Goal: Find specific page/section: Find specific page/section

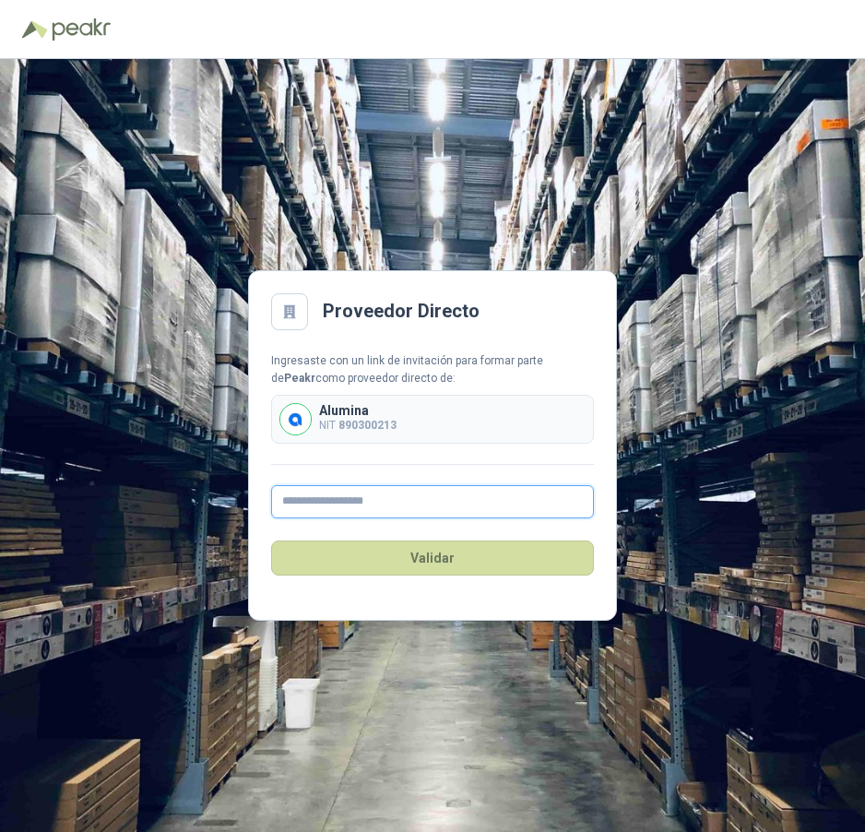
click at [322, 509] on input "text" at bounding box center [432, 501] width 323 height 33
type input "**********"
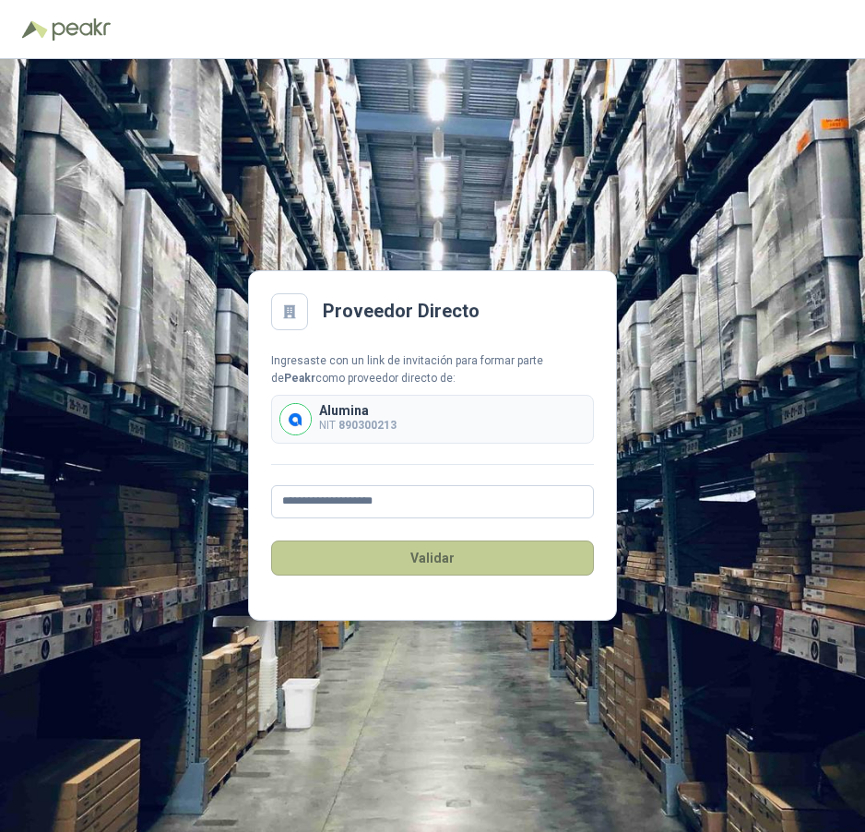
click at [409, 568] on button "Validar" at bounding box center [432, 557] width 323 height 35
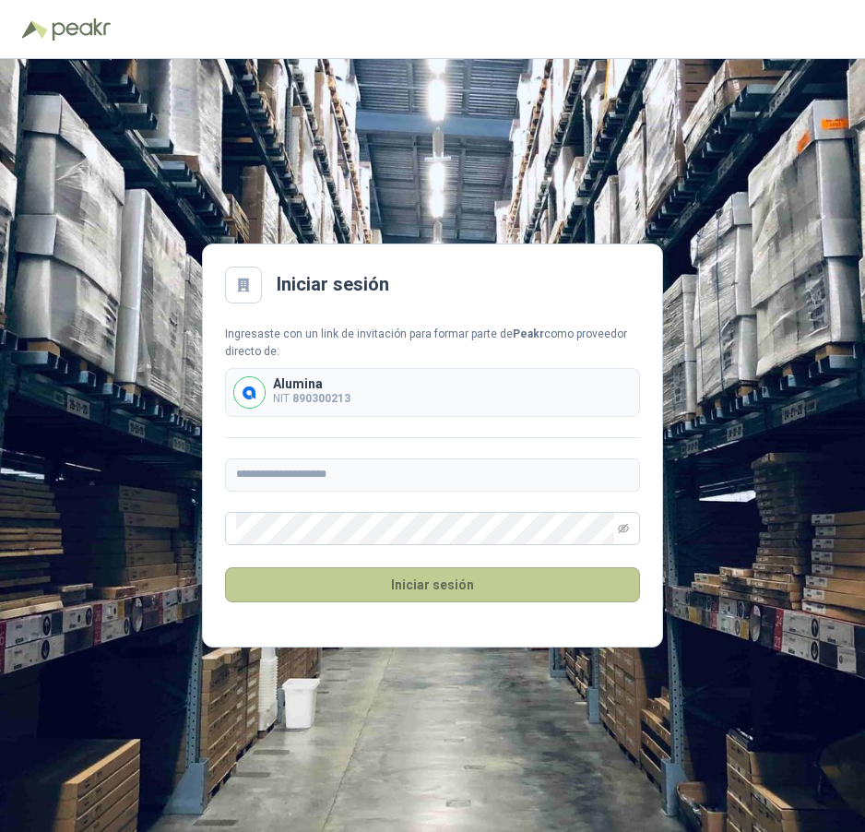
click at [393, 593] on button "Iniciar sesión" at bounding box center [432, 584] width 415 height 35
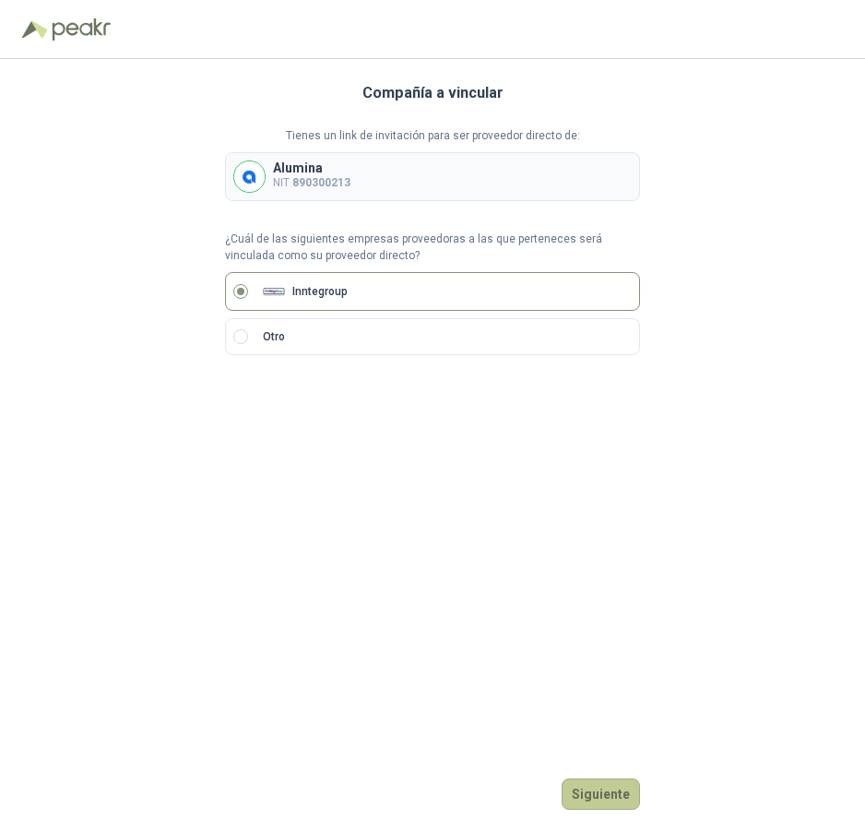
click at [601, 796] on button "Siguiente" at bounding box center [601, 793] width 78 height 31
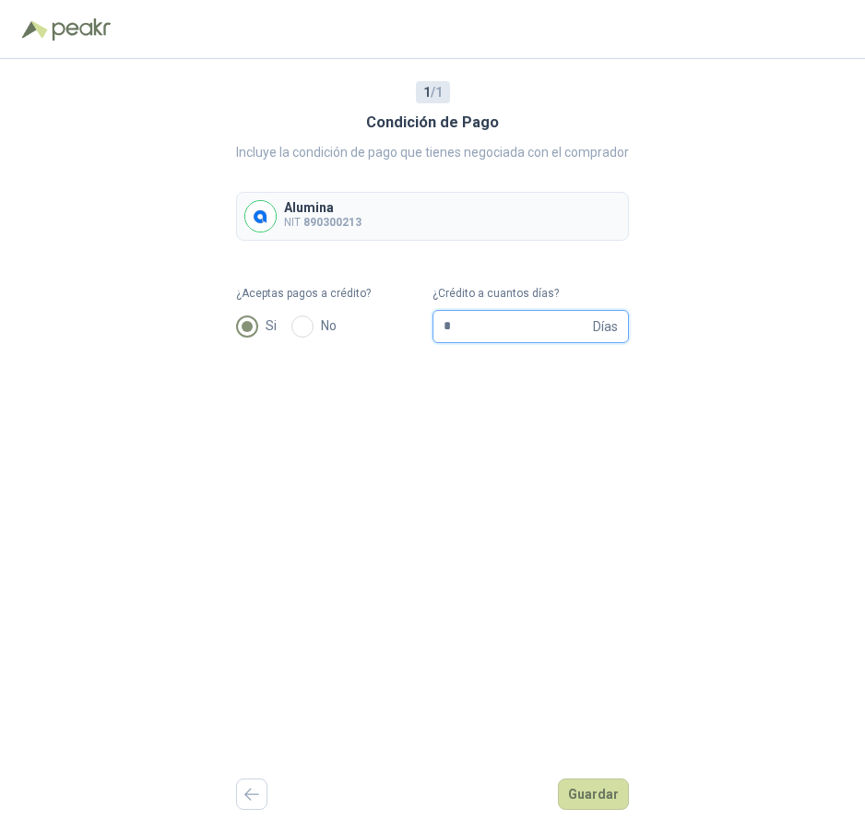
drag, startPoint x: 460, startPoint y: 326, endPoint x: 430, endPoint y: 323, distance: 30.6
click at [430, 323] on form "¿Aceptas pagos a crédito? Si No ¿Crédito a cuantos días? * Días" at bounding box center [432, 314] width 393 height 58
click at [495, 326] on input "*" at bounding box center [517, 326] width 146 height 31
drag, startPoint x: 501, startPoint y: 326, endPoint x: 423, endPoint y: 329, distance: 77.5
click at [423, 329] on form "¿Aceptas pagos a crédito? Si No ¿Crédito a cuantos días? * Días" at bounding box center [432, 314] width 393 height 58
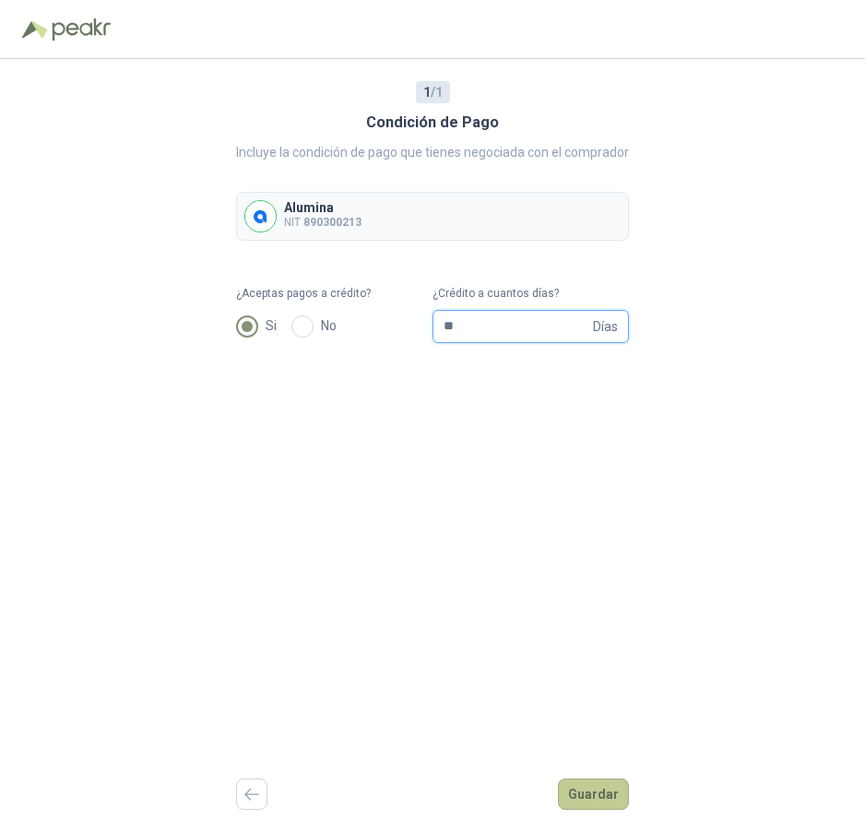
type input "**"
click at [591, 790] on button "Guardar" at bounding box center [593, 793] width 71 height 31
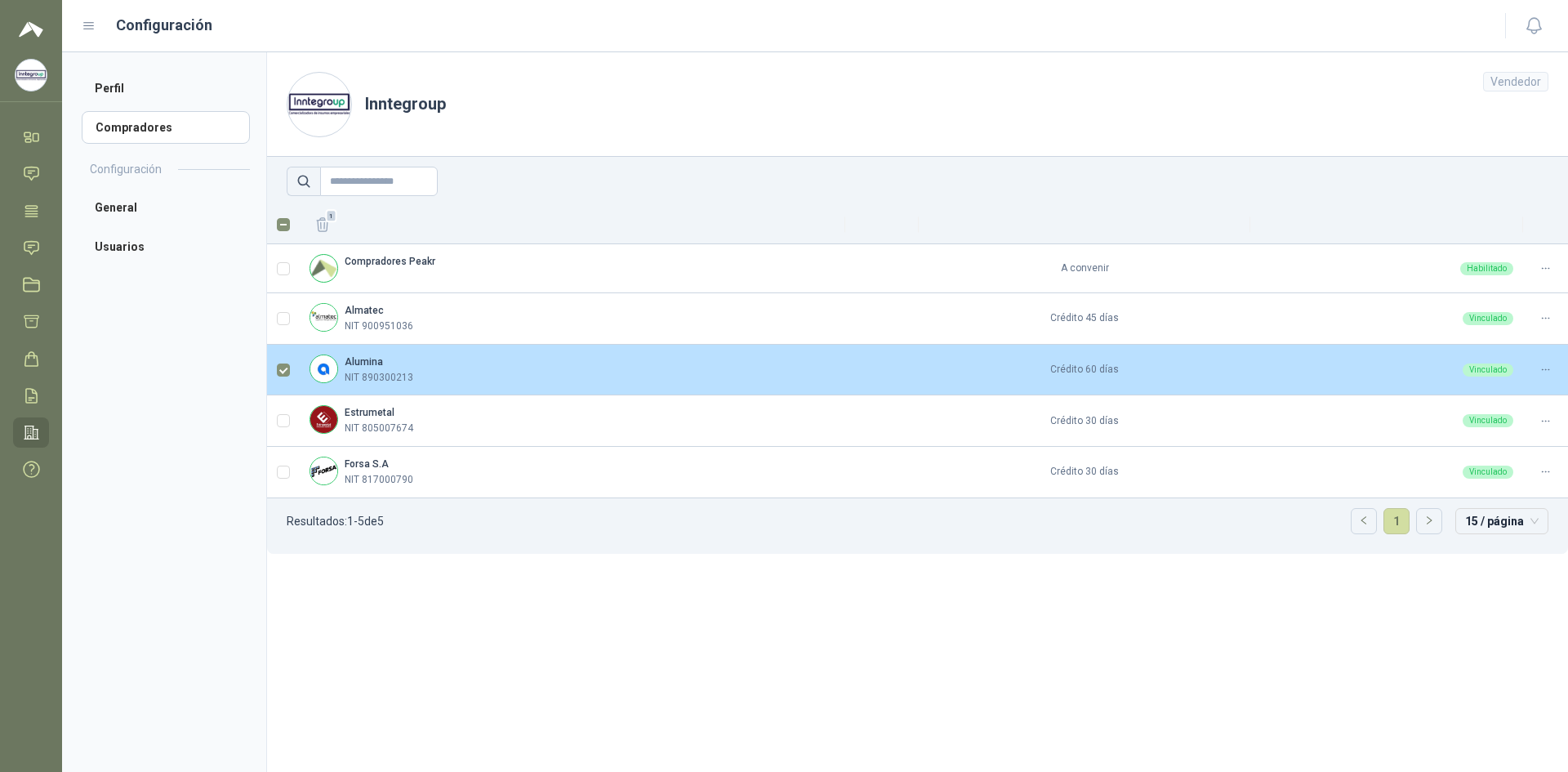
click at [765, 367] on div "Vinculado" at bounding box center [1386, 369] width 253 height 13
click at [273, 370] on td at bounding box center [283, 370] width 33 height 51
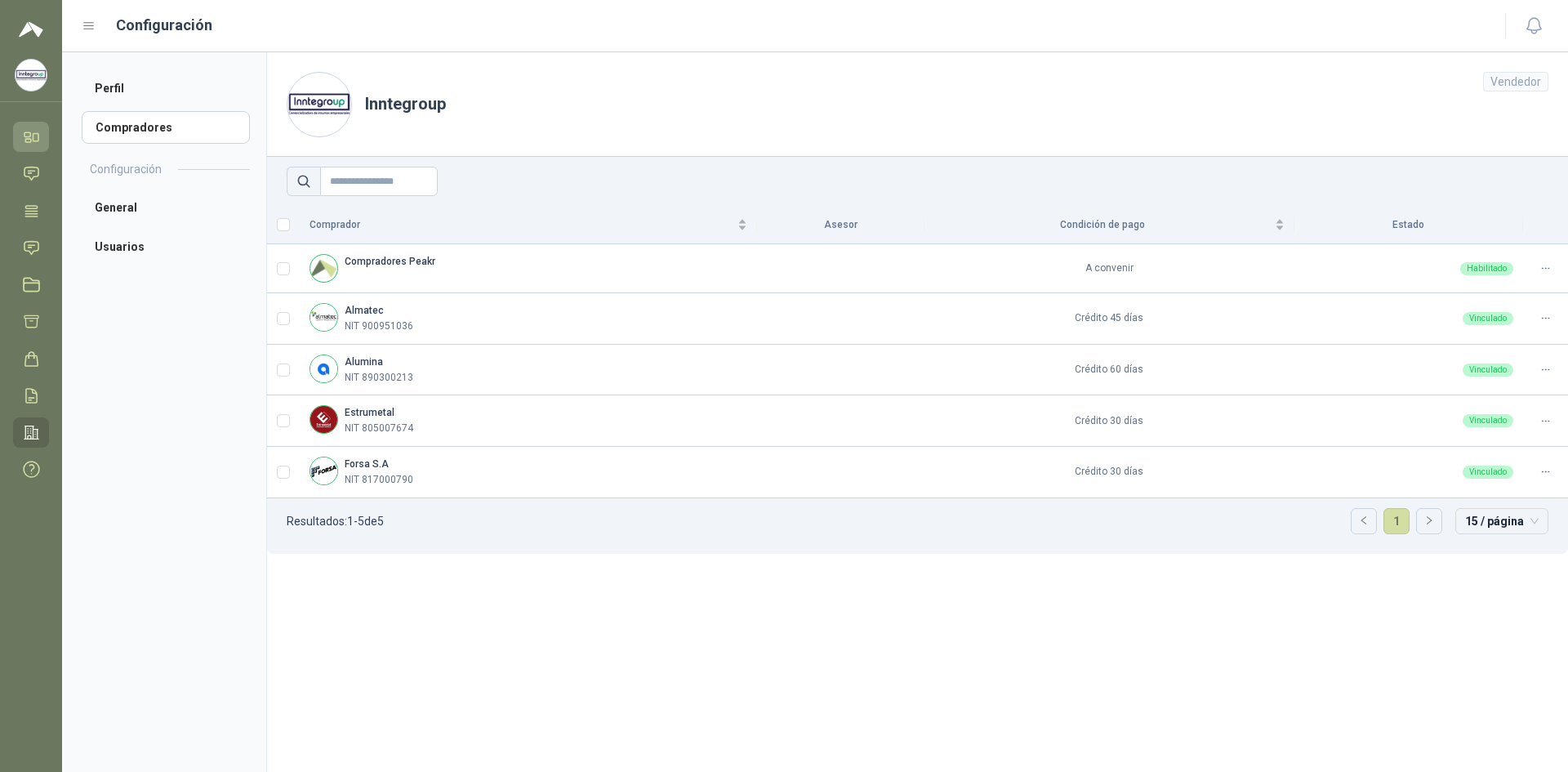
click at [36, 141] on icon at bounding box center [31, 136] width 17 height 17
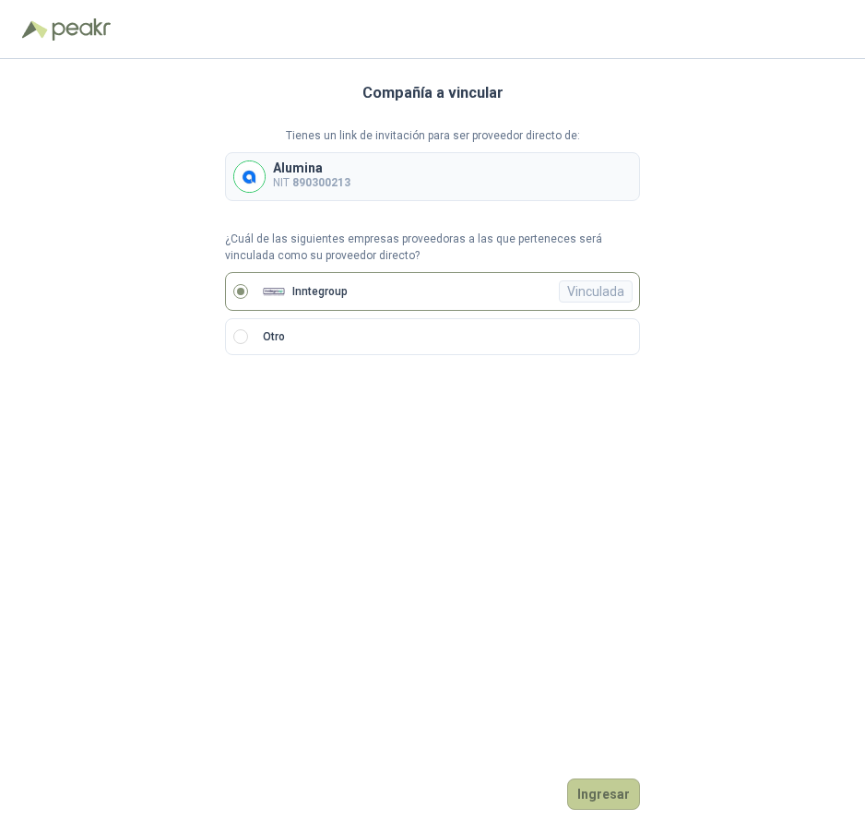
click at [610, 795] on button "Ingresar" at bounding box center [603, 793] width 73 height 31
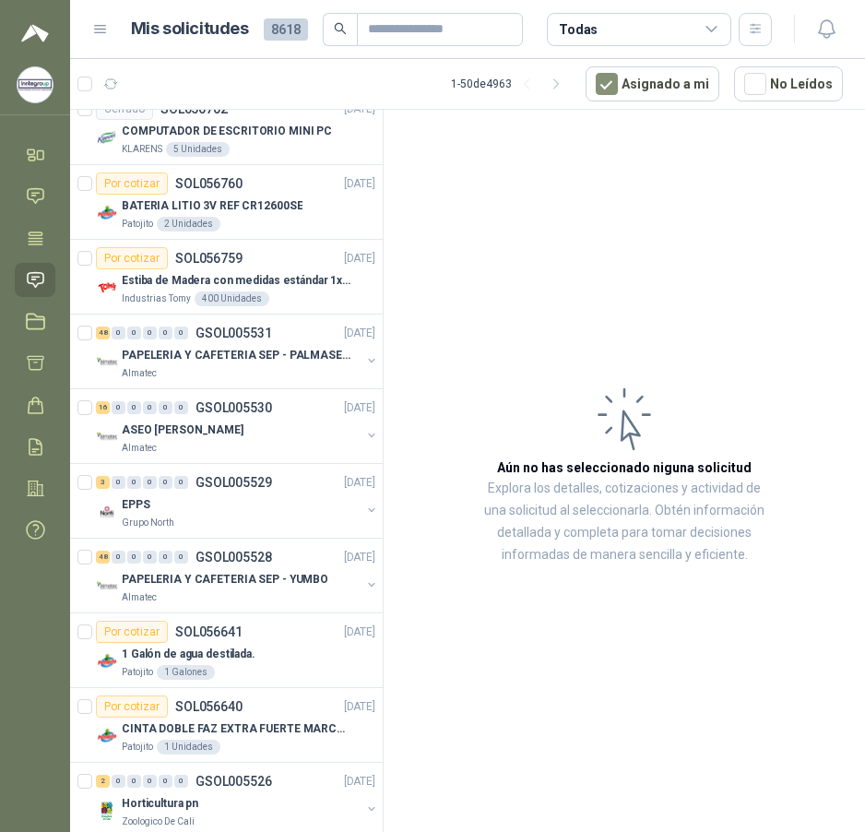
scroll to position [1199, 0]
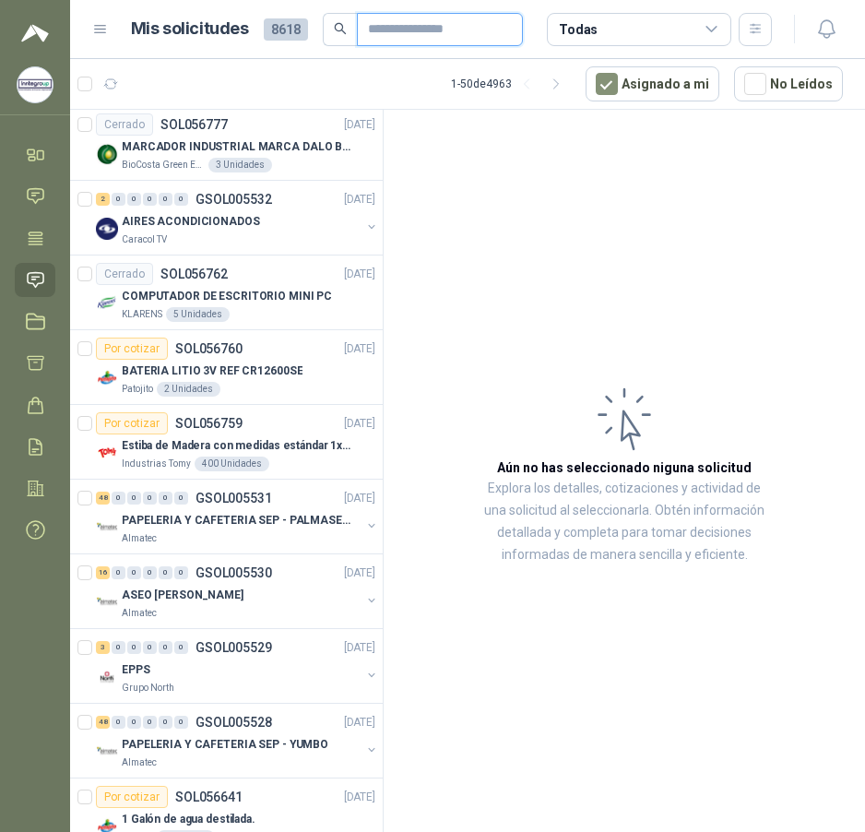
click at [399, 41] on input "text" at bounding box center [432, 29] width 129 height 31
type input "*******"
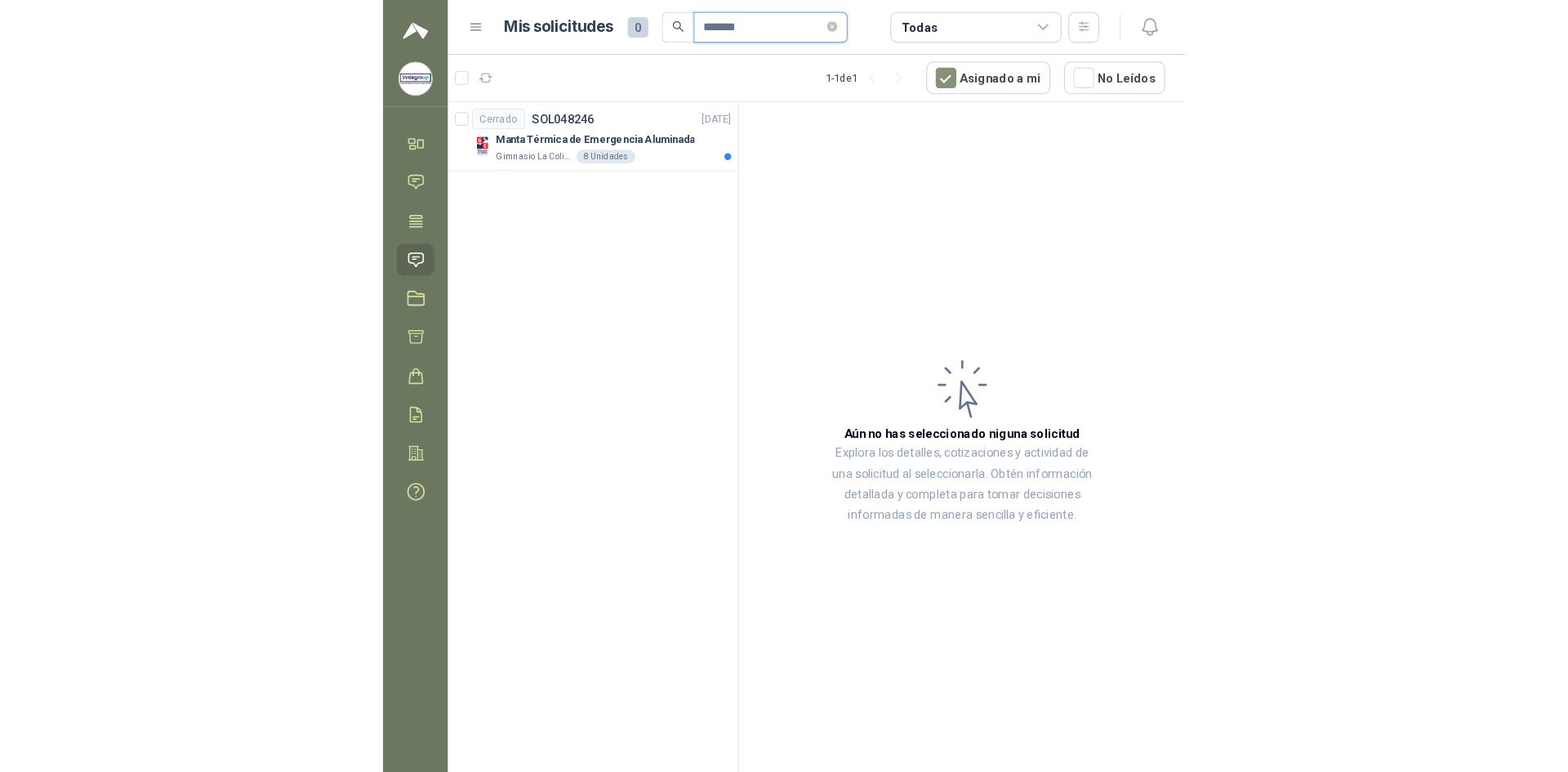
scroll to position [0, 0]
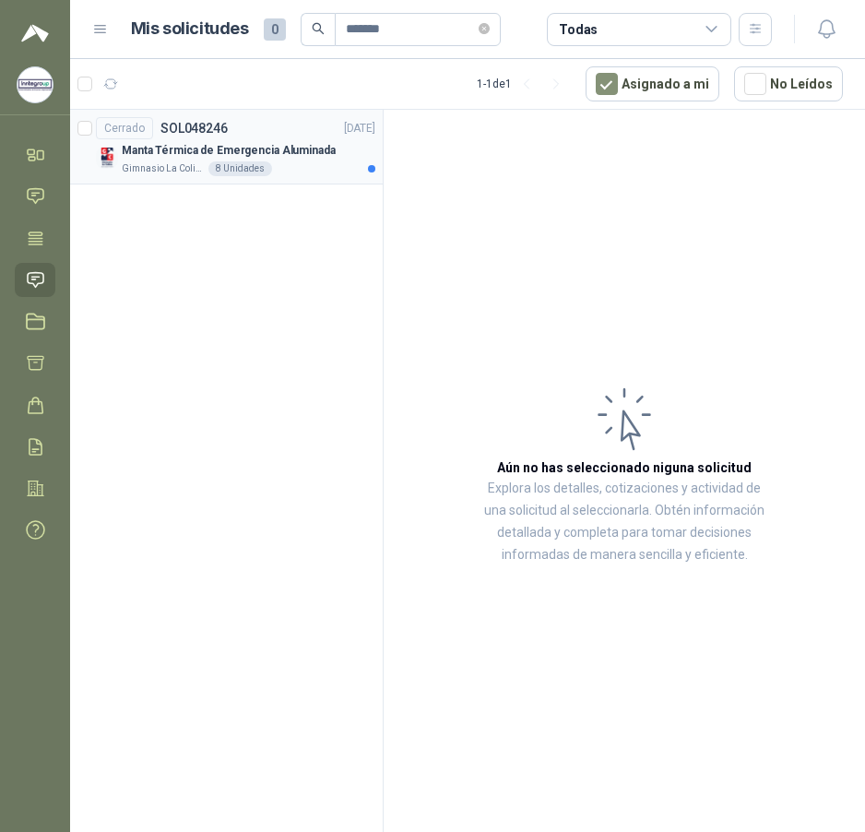
click at [177, 153] on p "Manta Térmica de Emergencia Aluminada" at bounding box center [229, 151] width 214 height 18
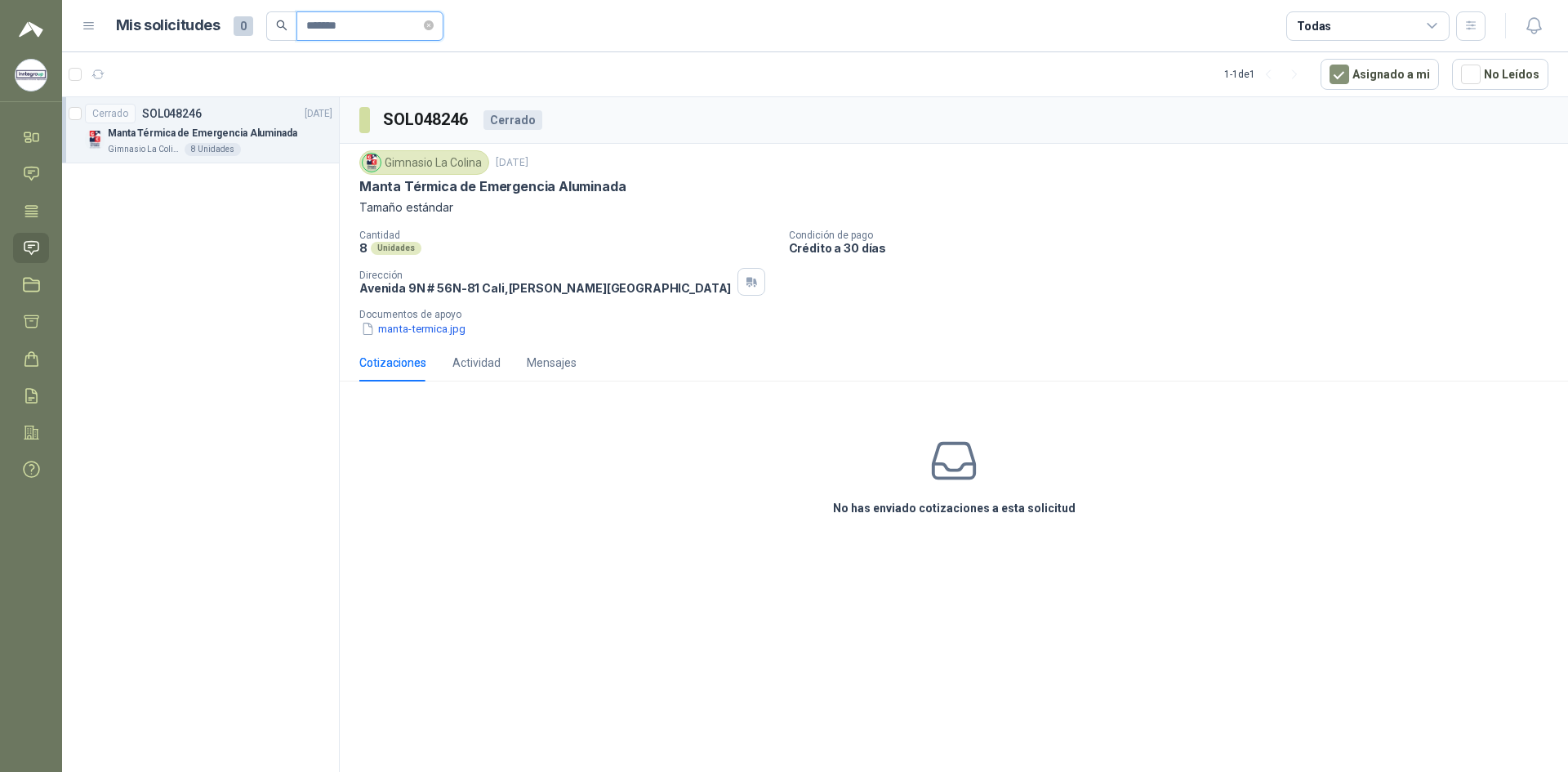
click at [361, 19] on input "*******" at bounding box center [363, 26] width 114 height 27
click at [33, 181] on icon at bounding box center [31, 173] width 17 height 17
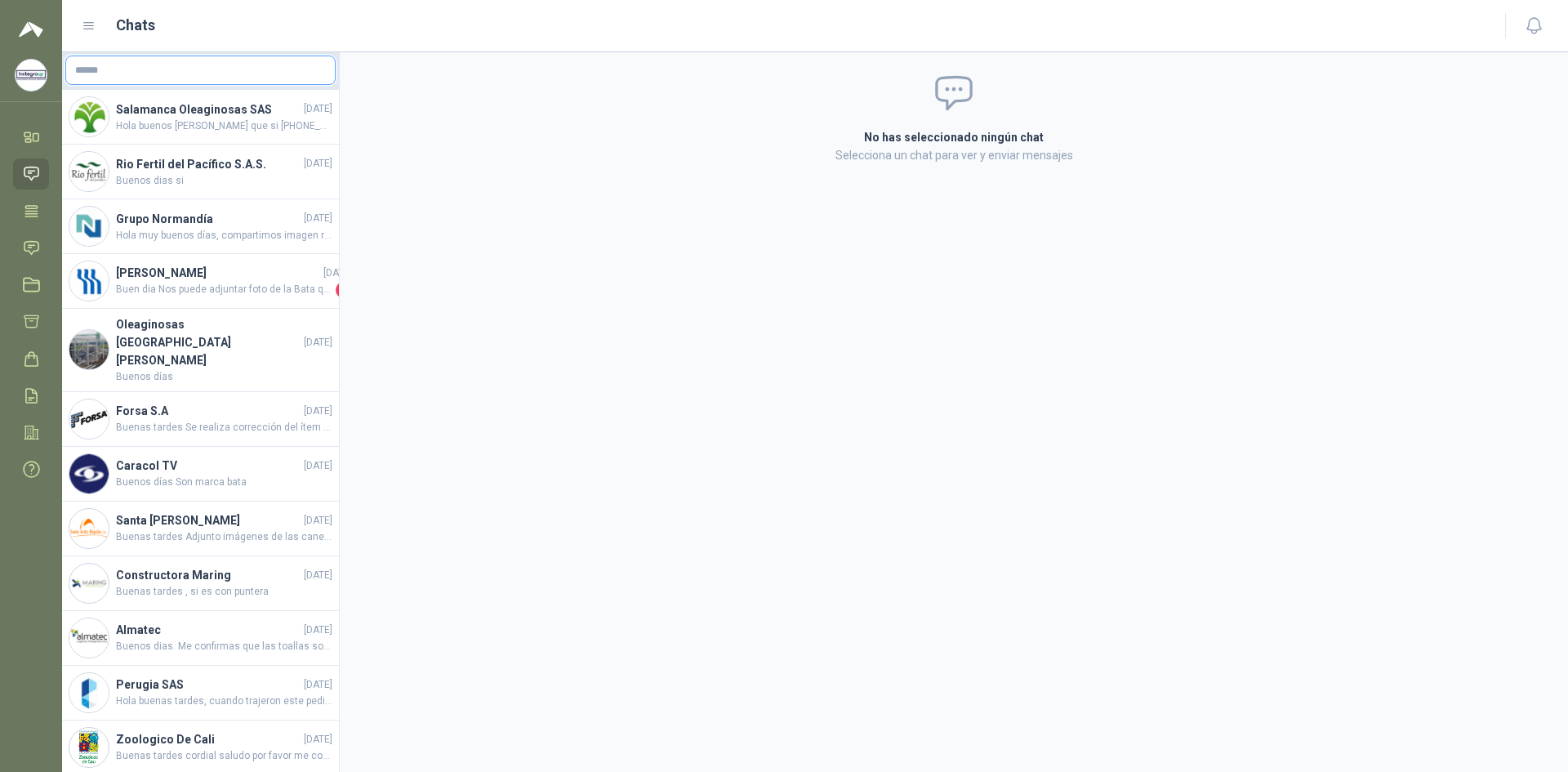
click at [131, 72] on input "text" at bounding box center [200, 70] width 268 height 27
click at [42, 145] on link "Inicio" at bounding box center [31, 136] width 36 height 30
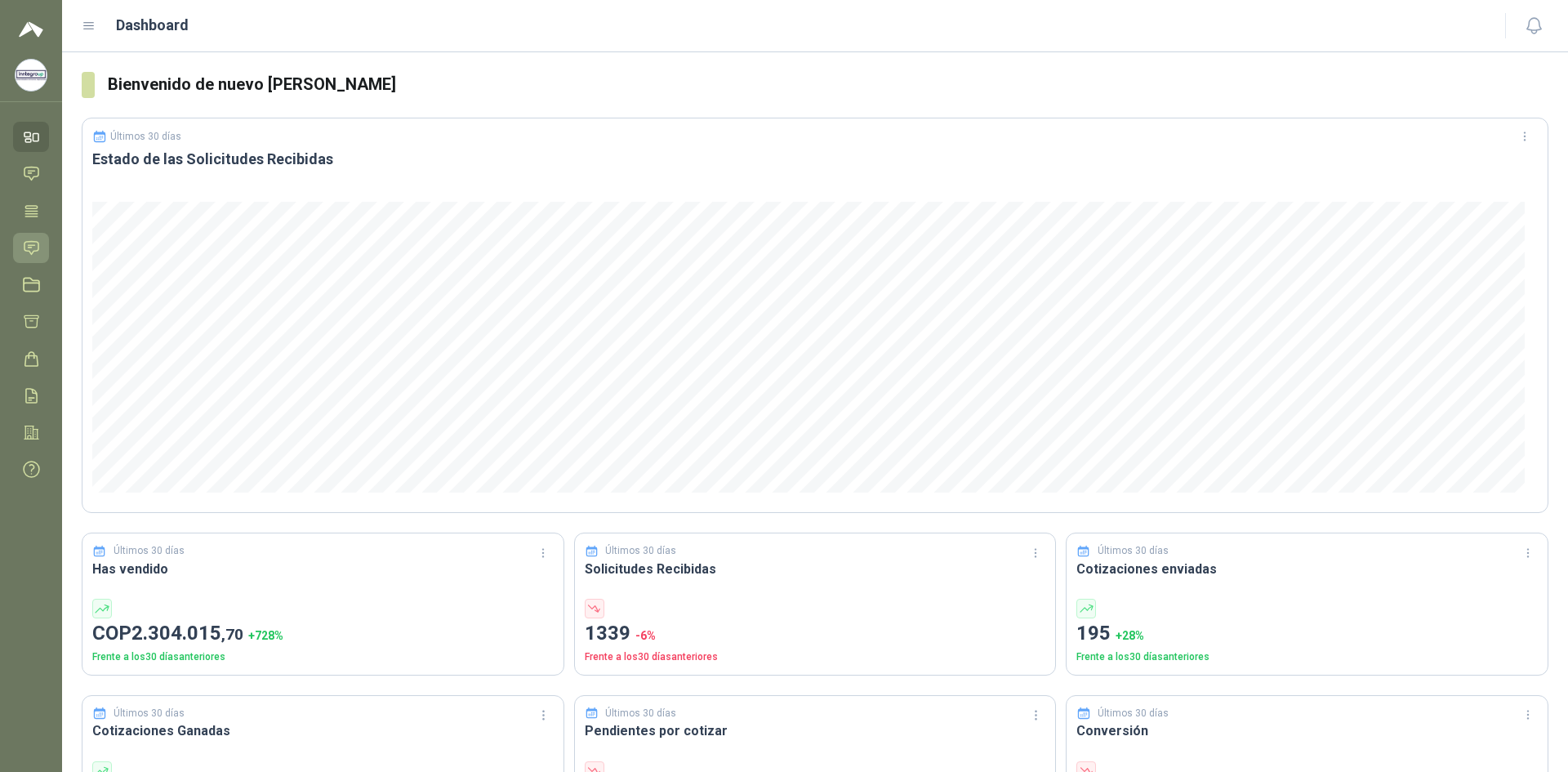
click at [20, 241] on link "Solicitudes" at bounding box center [31, 248] width 36 height 30
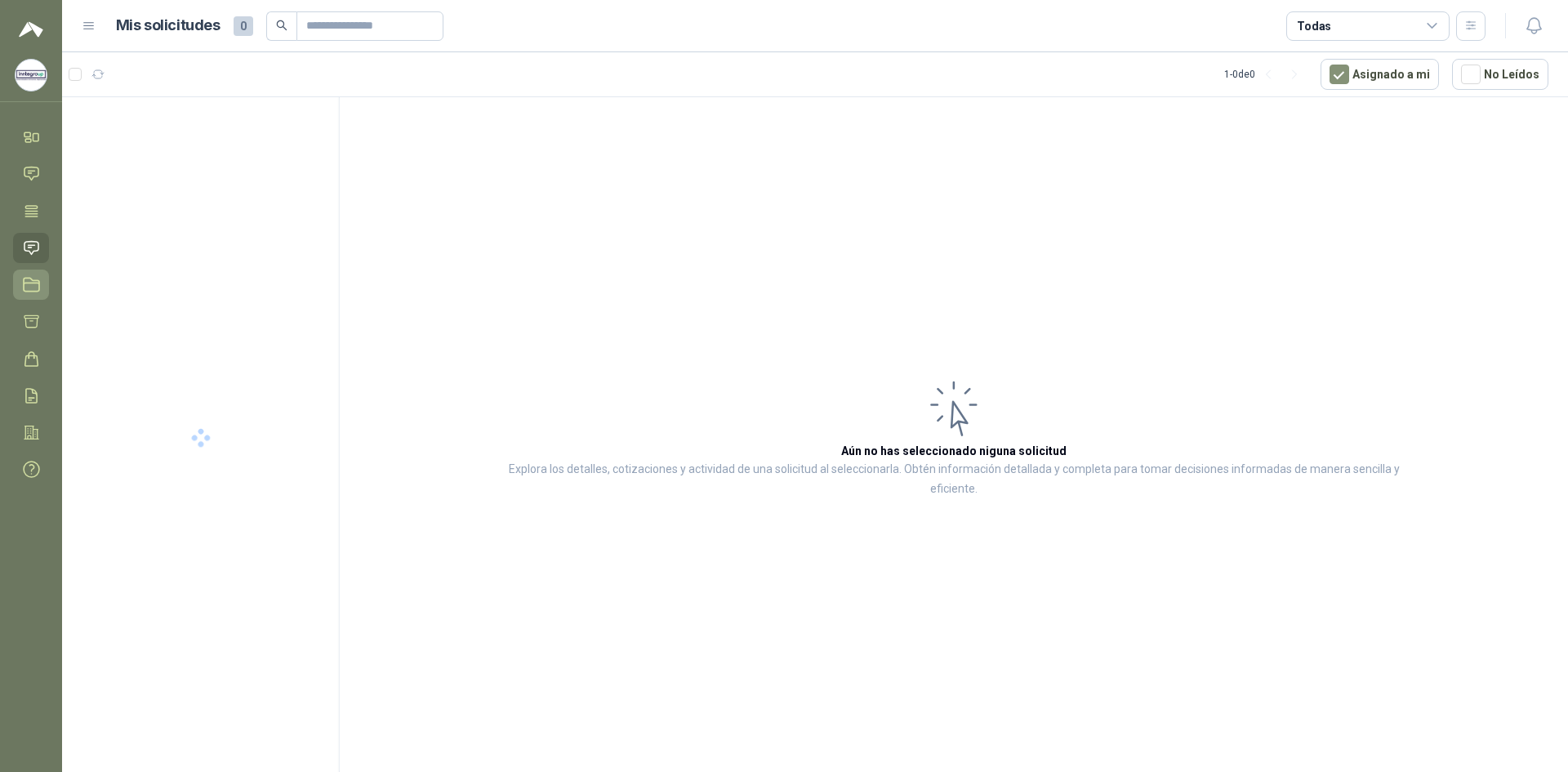
click at [35, 286] on icon at bounding box center [31, 284] width 17 height 17
click at [28, 247] on icon at bounding box center [32, 247] width 14 height 13
click at [25, 277] on icon at bounding box center [31, 284] width 17 height 17
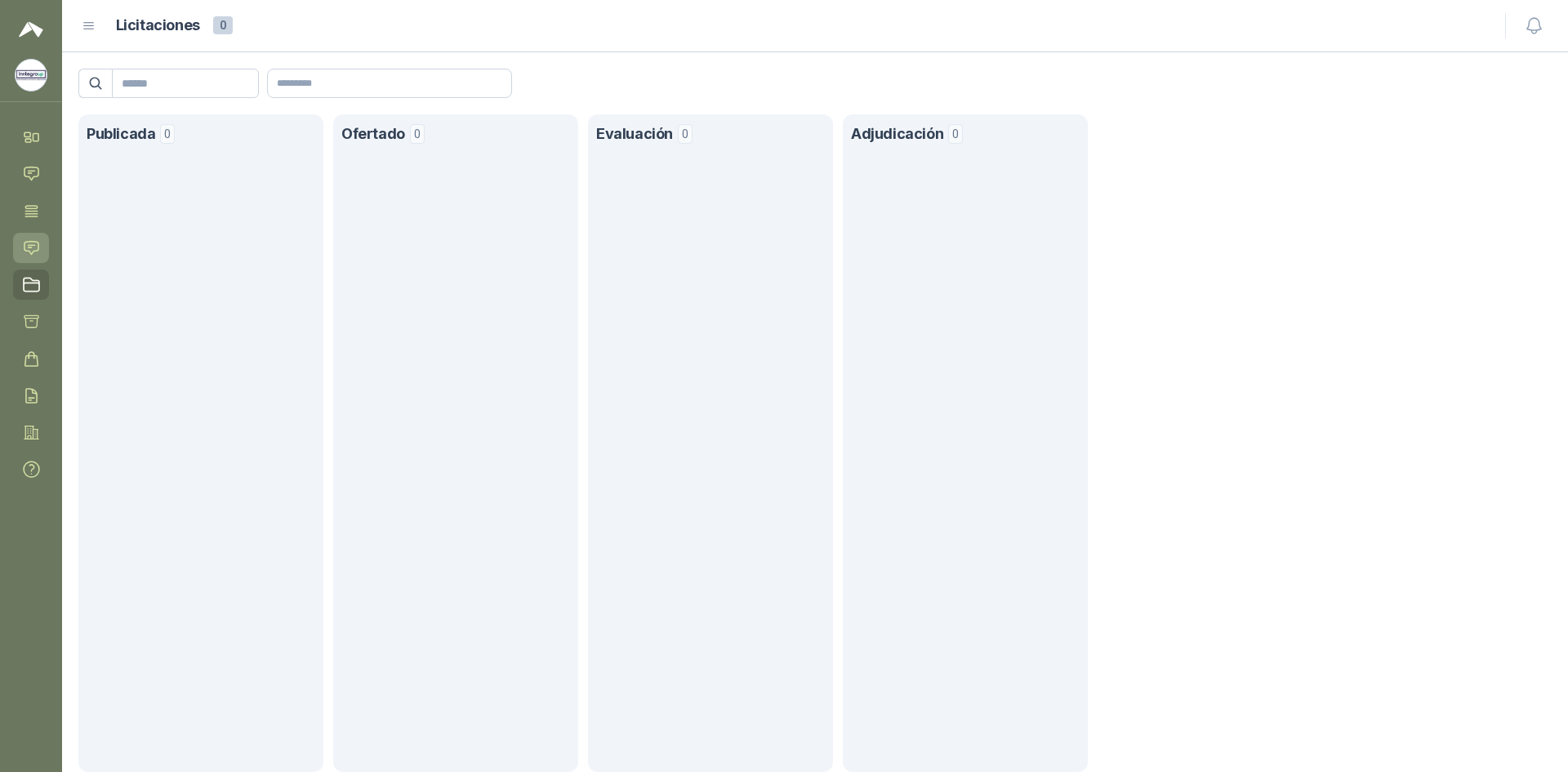
click at [35, 248] on icon at bounding box center [31, 247] width 17 height 17
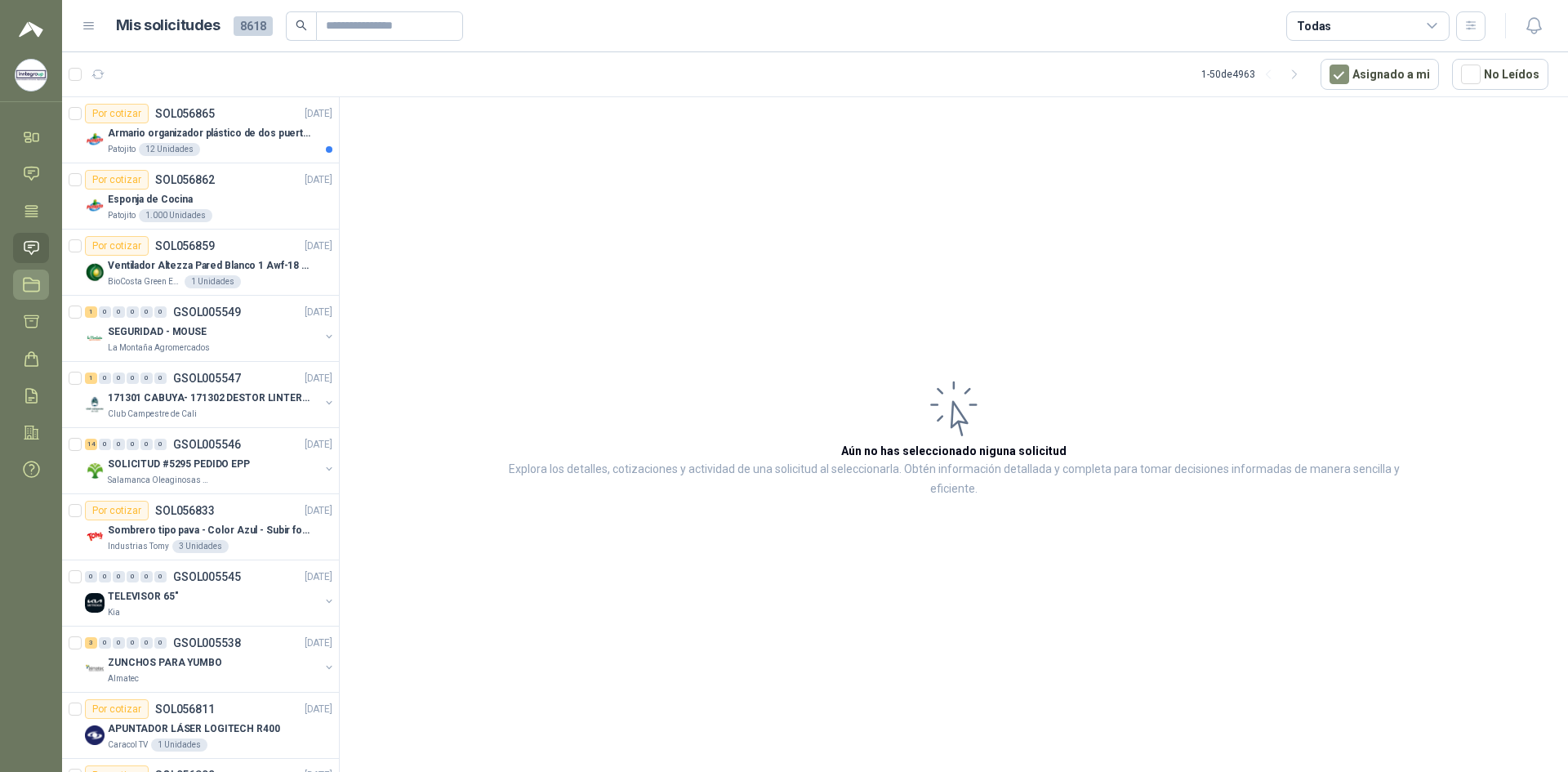
click at [34, 287] on icon at bounding box center [31, 284] width 17 height 17
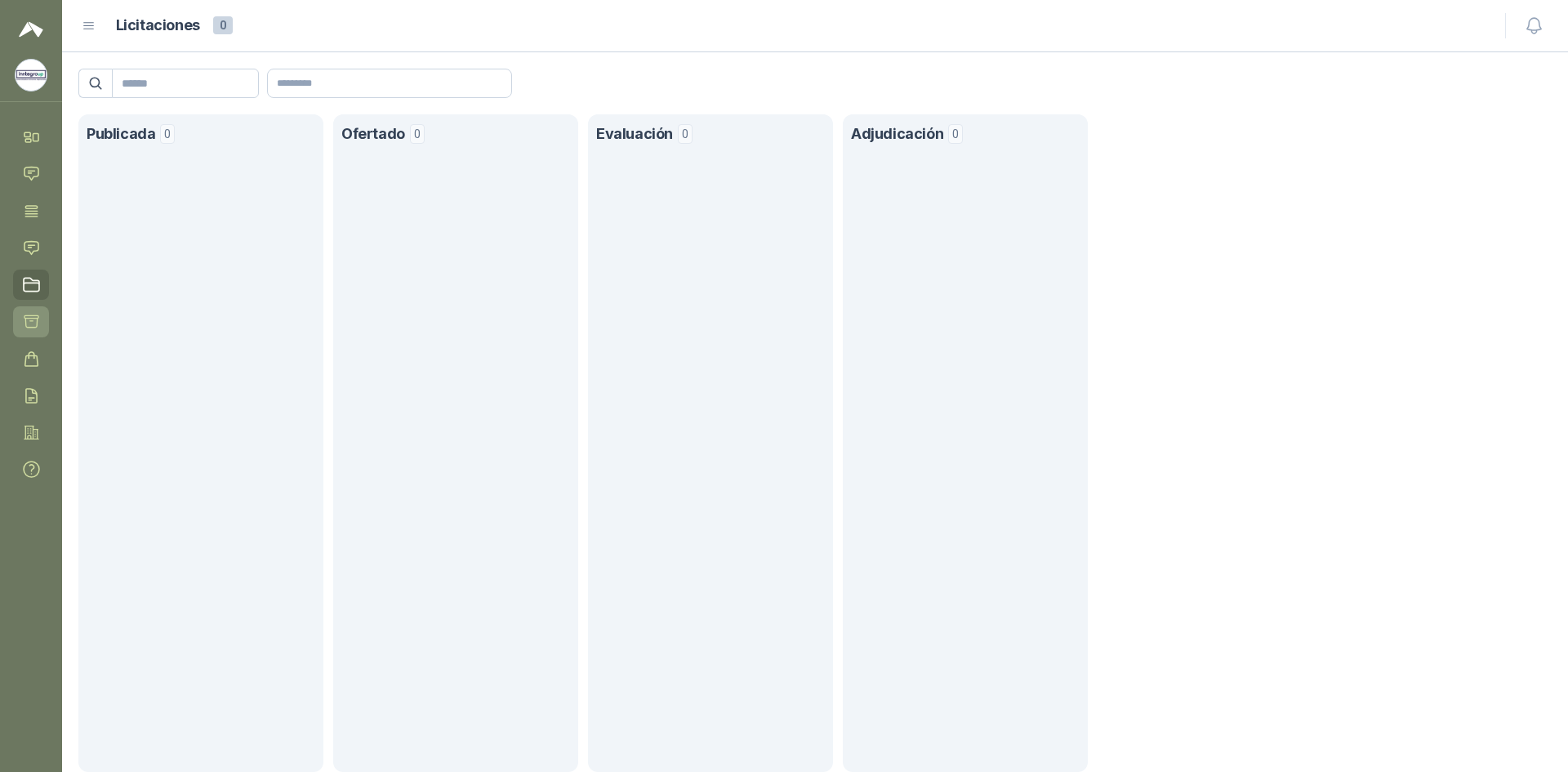
click at [27, 318] on icon at bounding box center [31, 320] width 17 height 17
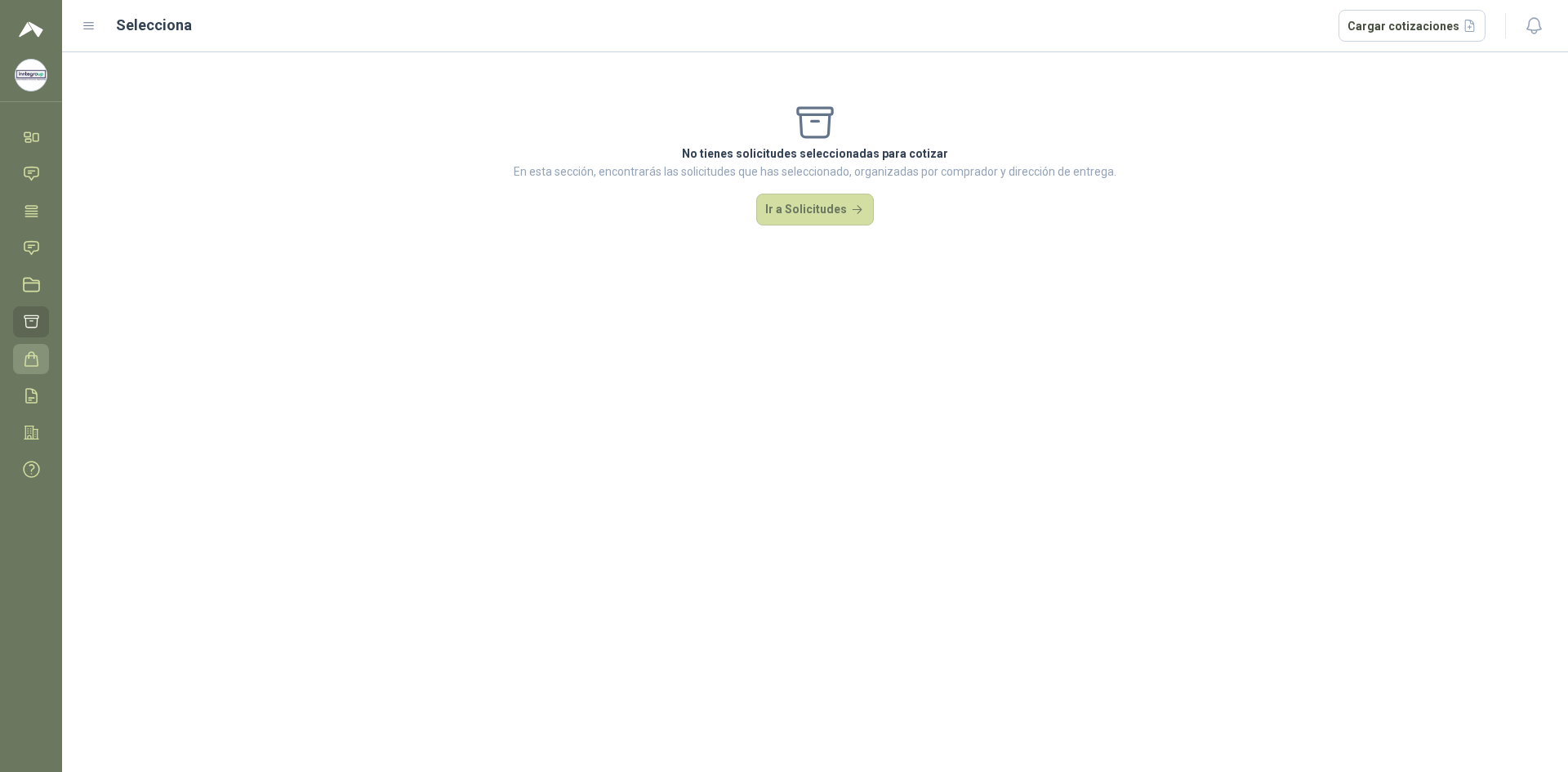
click at [24, 361] on icon at bounding box center [31, 359] width 17 height 17
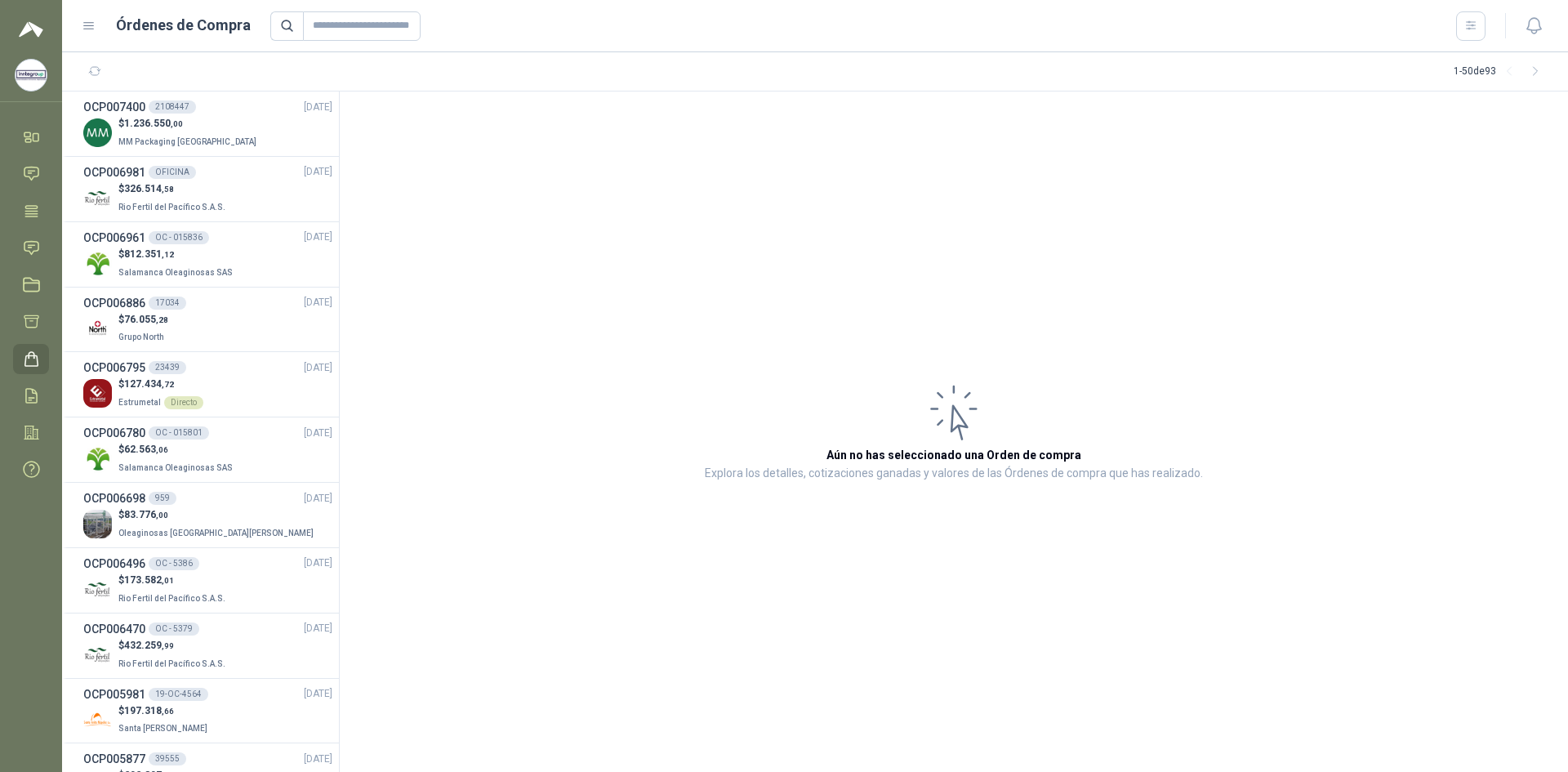
click at [27, 79] on img at bounding box center [31, 74] width 31 height 31
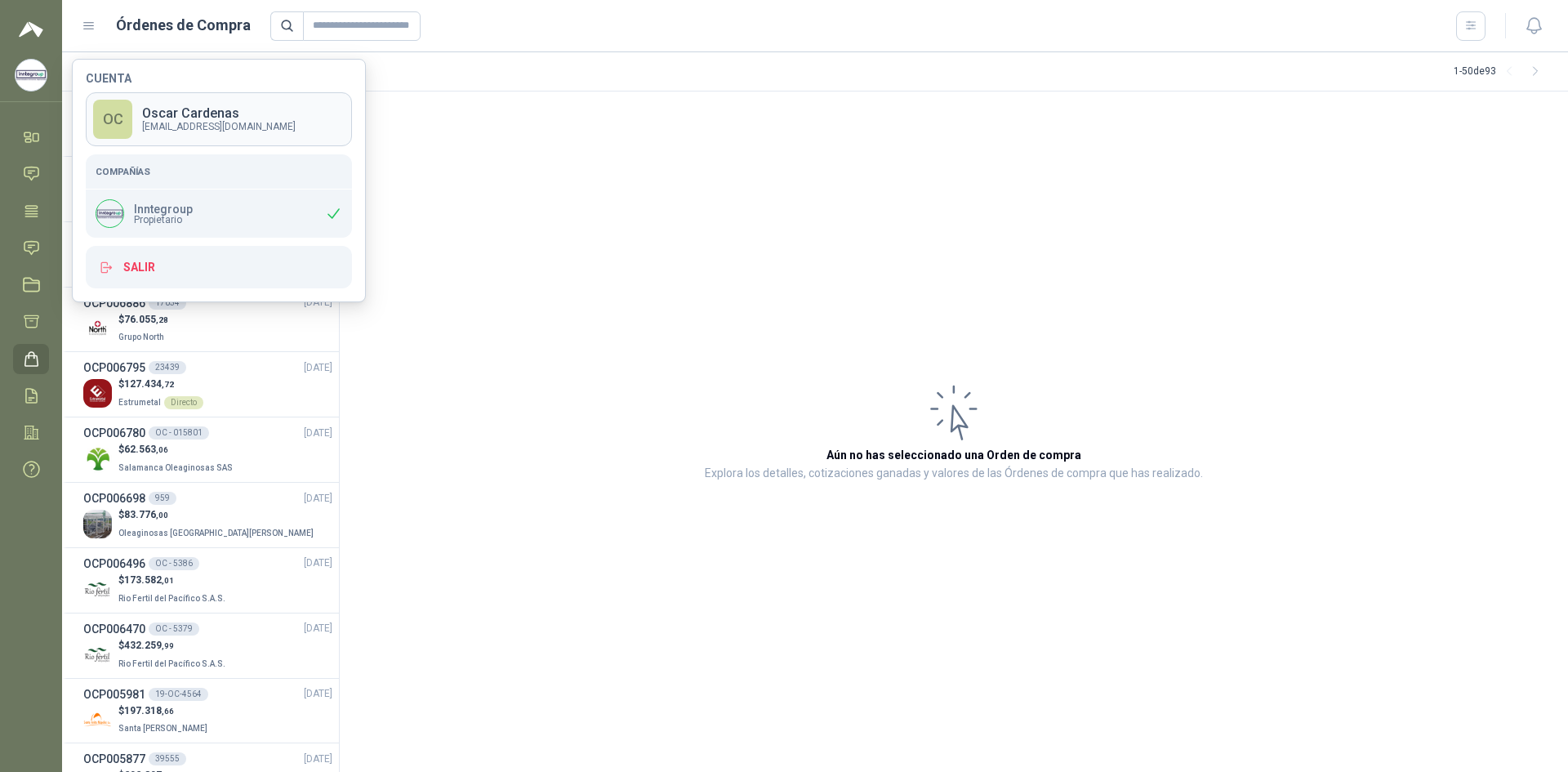
click at [189, 117] on p "Oscar Cardenas" at bounding box center [218, 113] width 153 height 13
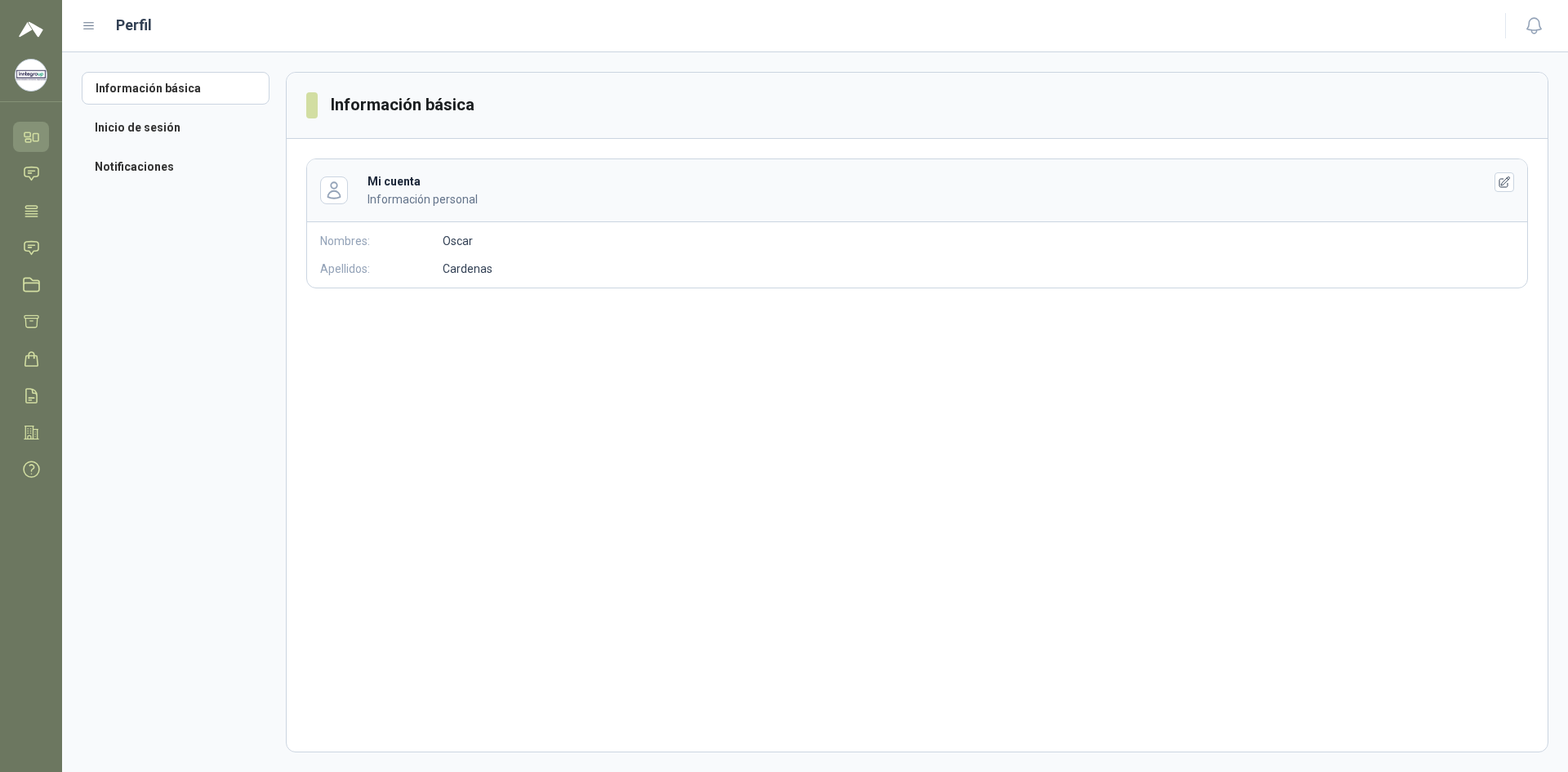
click at [33, 131] on icon at bounding box center [31, 136] width 17 height 17
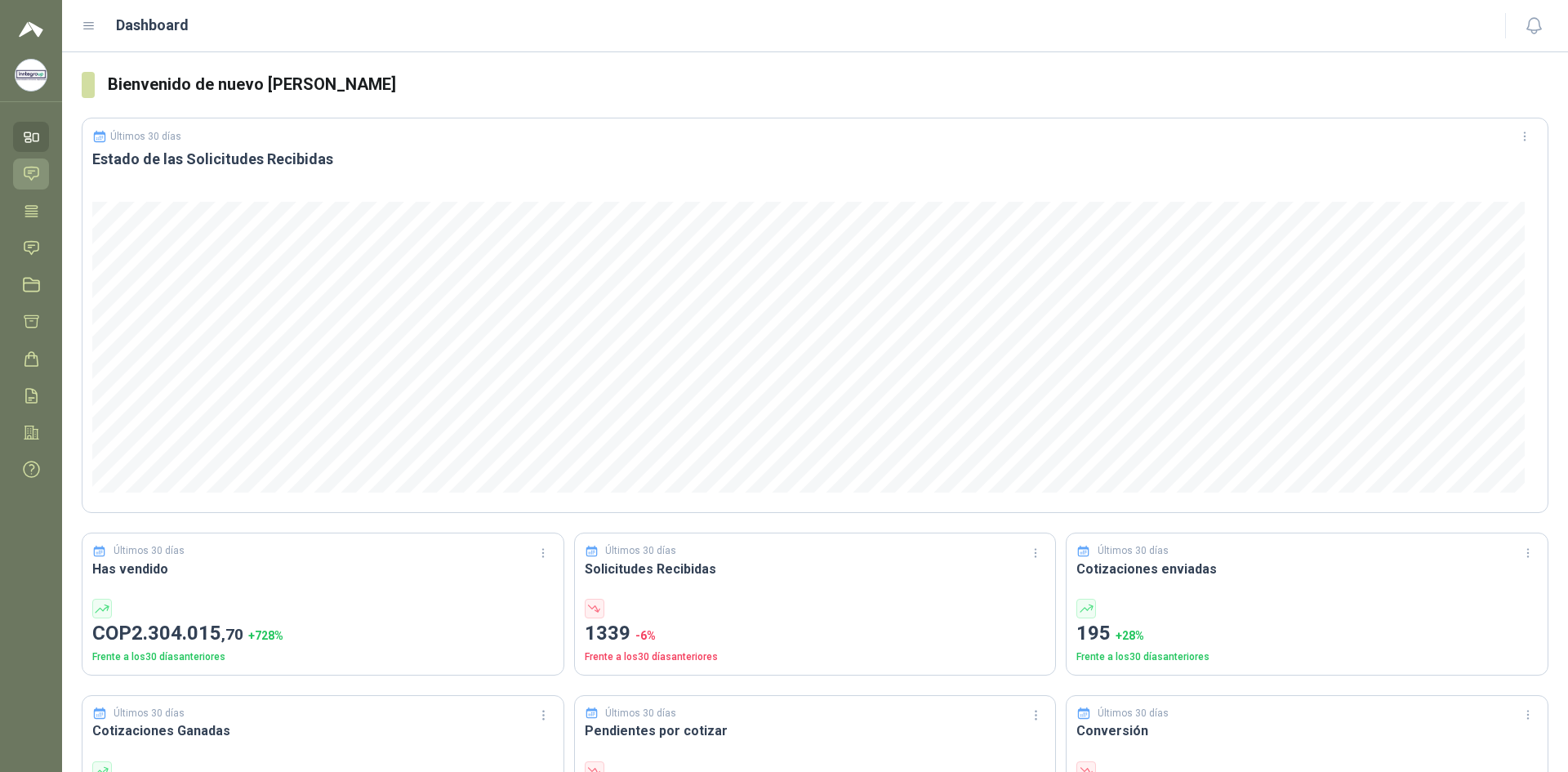
click at [35, 181] on icon at bounding box center [31, 173] width 17 height 17
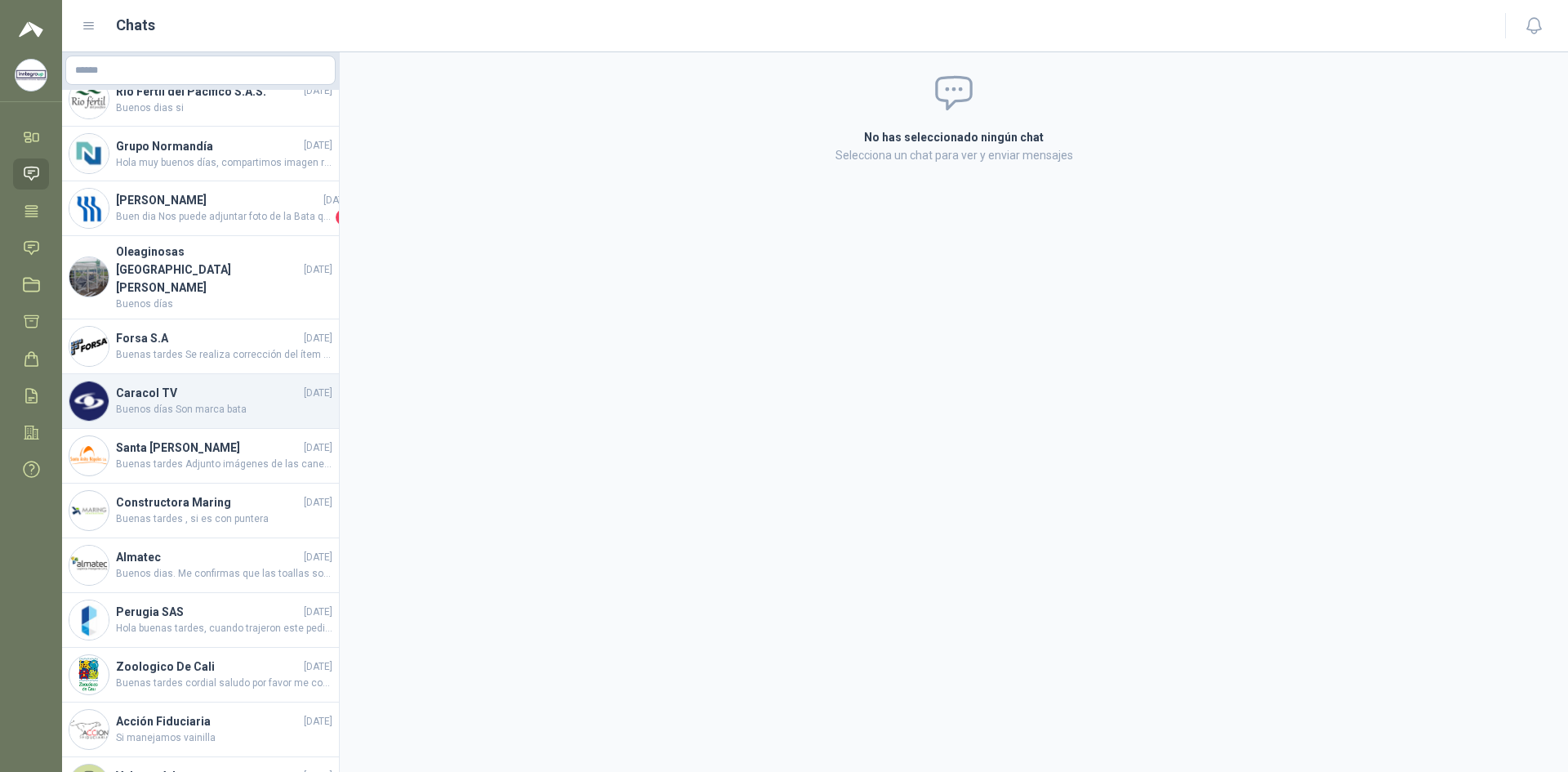
scroll to position [71, 0]
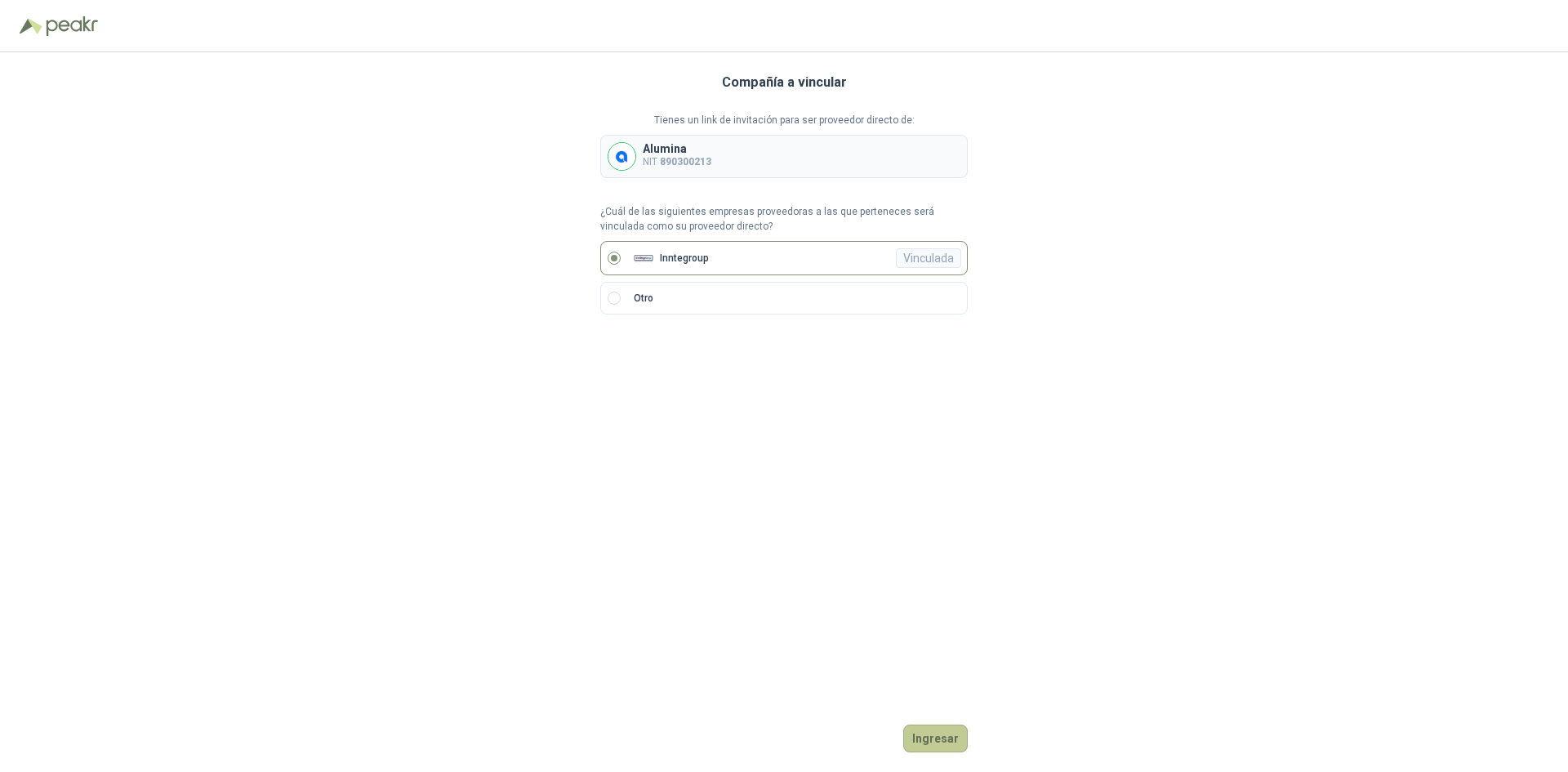
click at [938, 730] on button "Ingresar" at bounding box center [935, 737] width 65 height 27
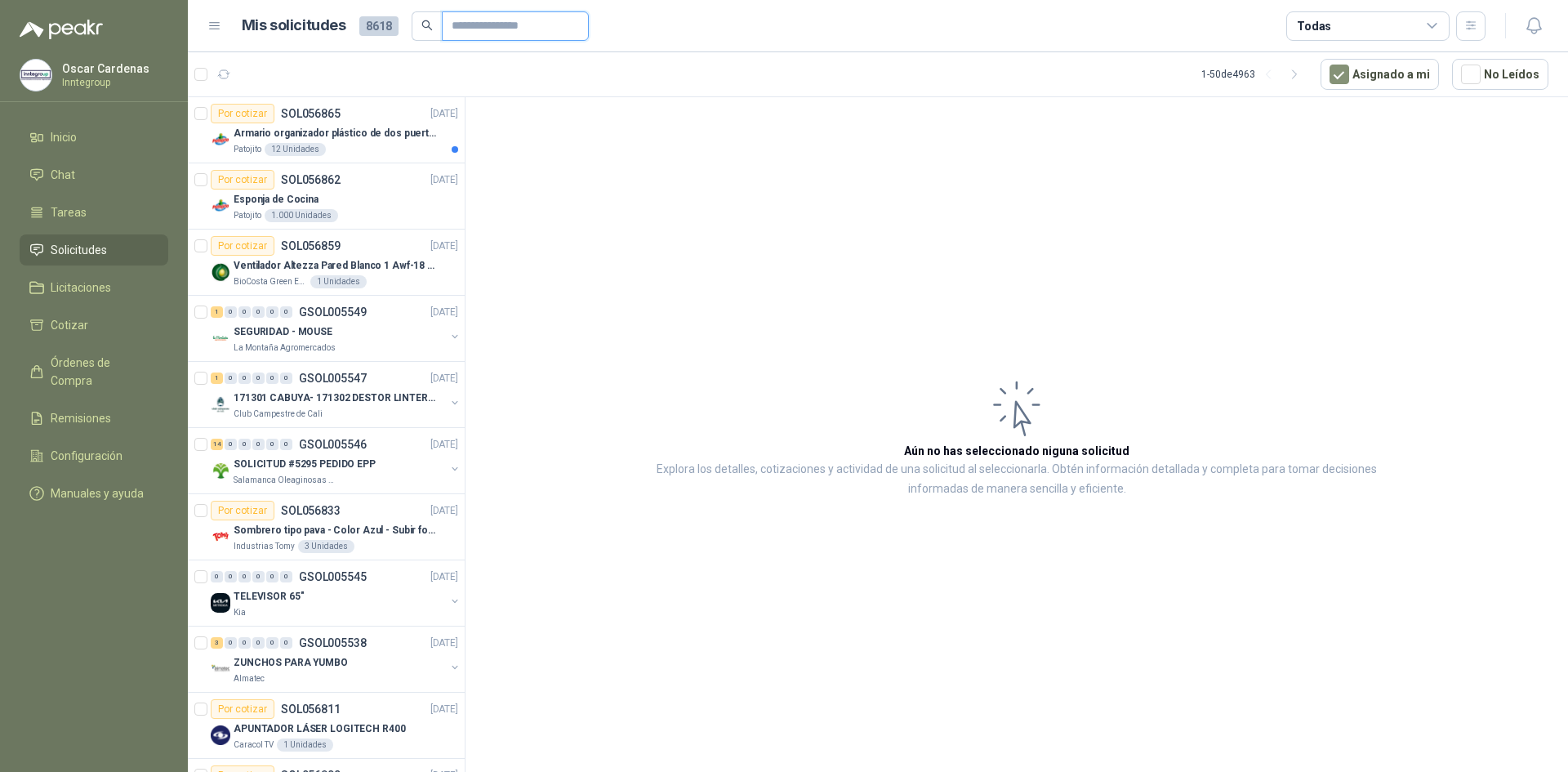
click at [507, 27] on input "text" at bounding box center [508, 26] width 114 height 27
type input "*******"
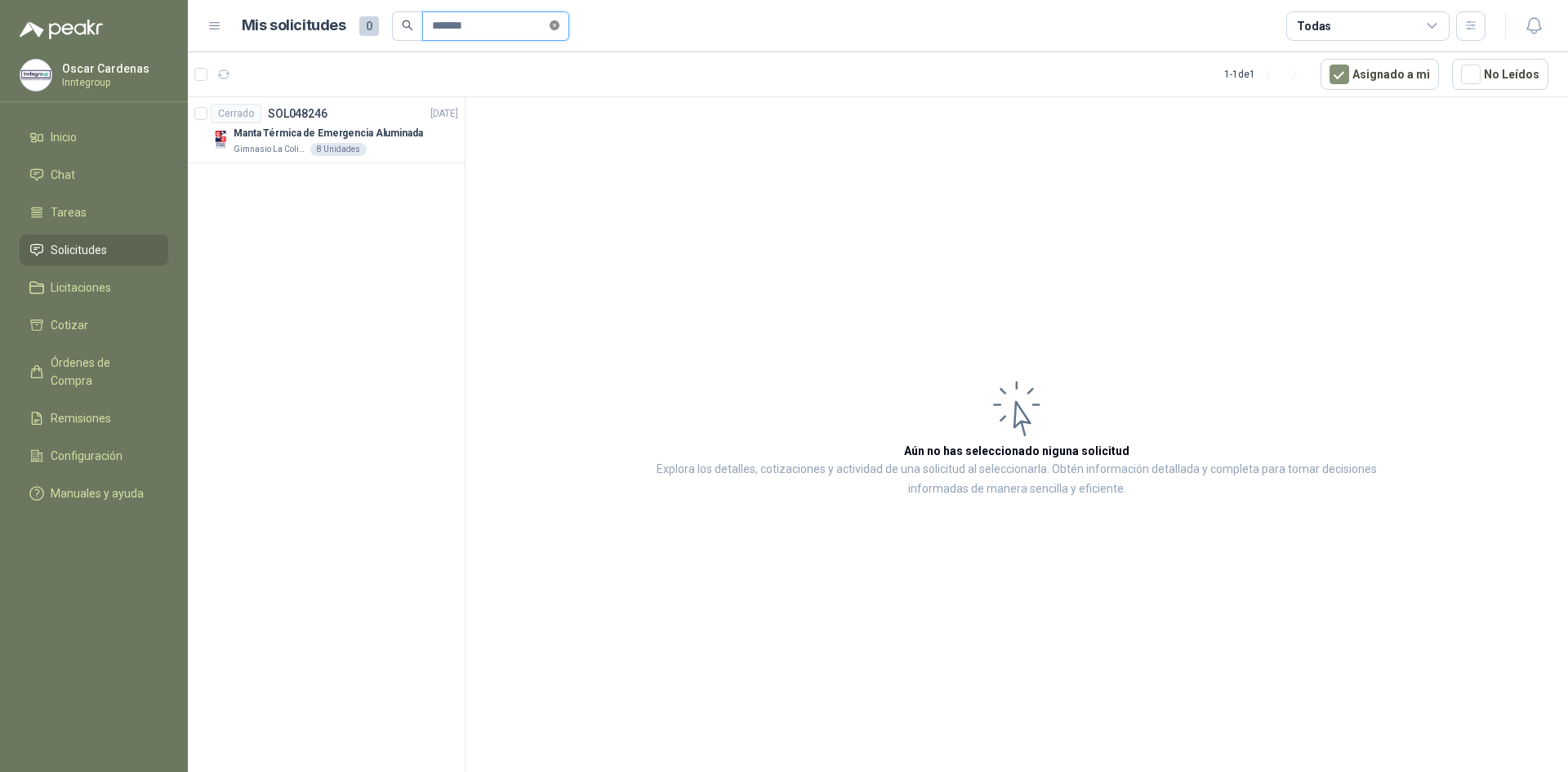
click at [560, 27] on icon "close-circle" at bounding box center [554, 25] width 10 height 10
